Goal: Information Seeking & Learning: Find specific fact

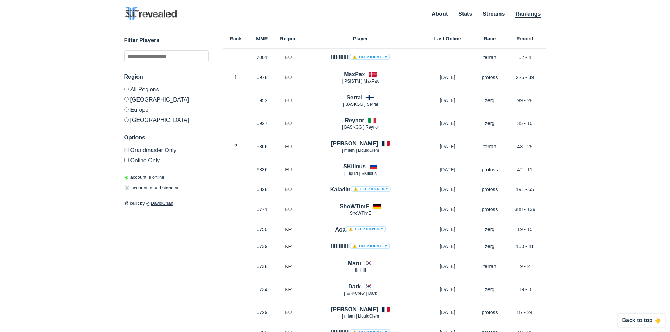
drag, startPoint x: 636, startPoint y: 159, endPoint x: 630, endPoint y: 158, distance: 6.1
click at [636, 159] on div "✕ Filter Players Region All Regions [GEOGRAPHIC_DATA] [GEOGRAPHIC_DATA] [GEOGRA…" at bounding box center [335, 170] width 656 height 287
click at [626, 156] on div "✕ Filter Players Region All Regions [GEOGRAPHIC_DATA] [GEOGRAPHIC_DATA] [GEOGRA…" at bounding box center [335, 170] width 656 height 287
click at [611, 155] on div "✕ Filter Players Region All Regions [GEOGRAPHIC_DATA] [GEOGRAPHIC_DATA] [GEOGRA…" at bounding box center [335, 170] width 656 height 287
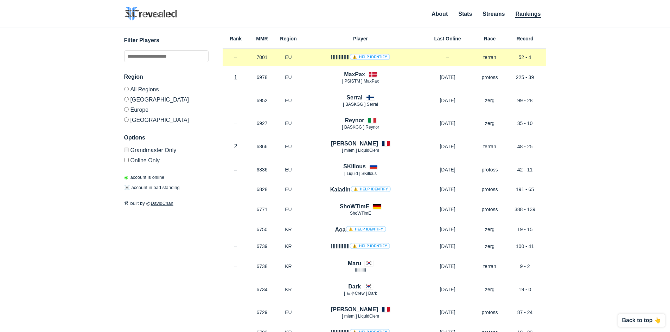
click at [260, 59] on p "7001" at bounding box center [262, 57] width 26 height 7
click at [341, 56] on h4 "llllllllllll ⚠️ Help identify" at bounding box center [360, 57] width 59 height 8
click at [365, 57] on link "⚠️ Help identify" at bounding box center [370, 57] width 40 height 6
click at [485, 57] on p "terran" at bounding box center [490, 57] width 28 height 7
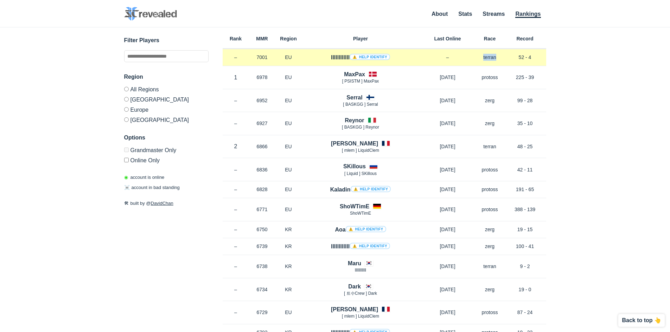
click at [485, 57] on p "terran" at bounding box center [490, 57] width 28 height 7
